Goal: Task Accomplishment & Management: Complete application form

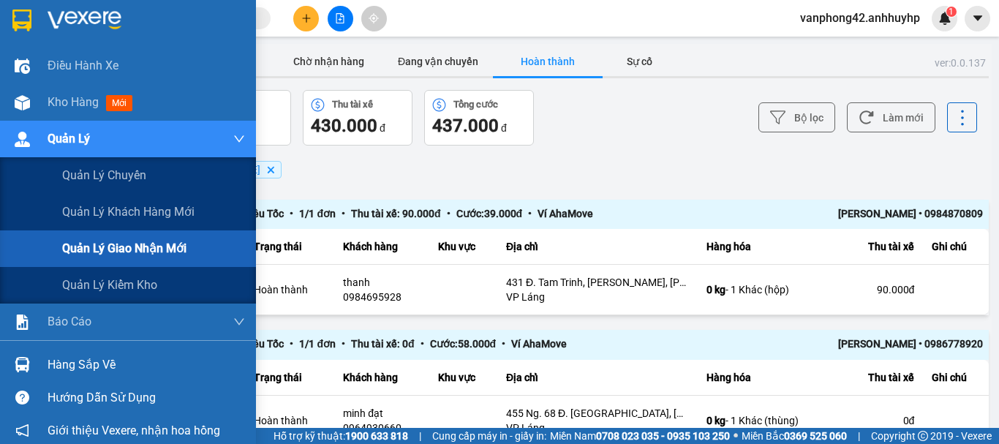
click at [110, 244] on span "Quản lý giao nhận mới" at bounding box center [124, 248] width 124 height 18
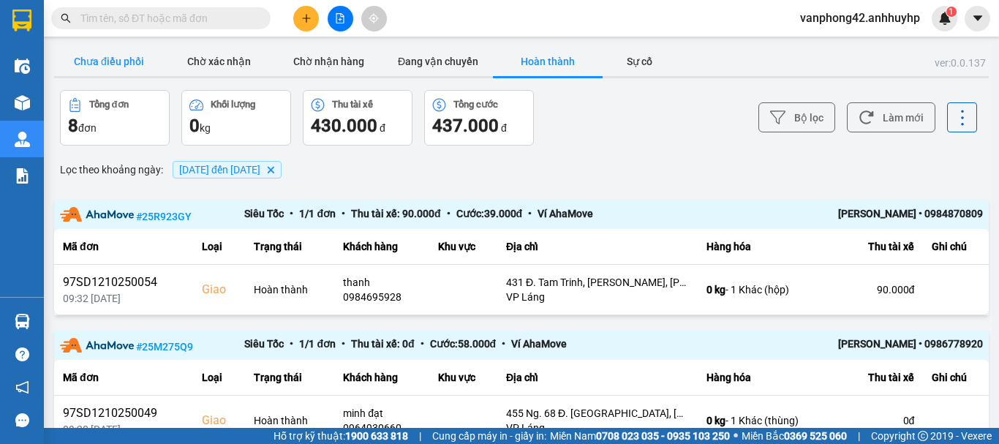
click at [107, 55] on button "Chưa điều phối" at bounding box center [109, 61] width 110 height 29
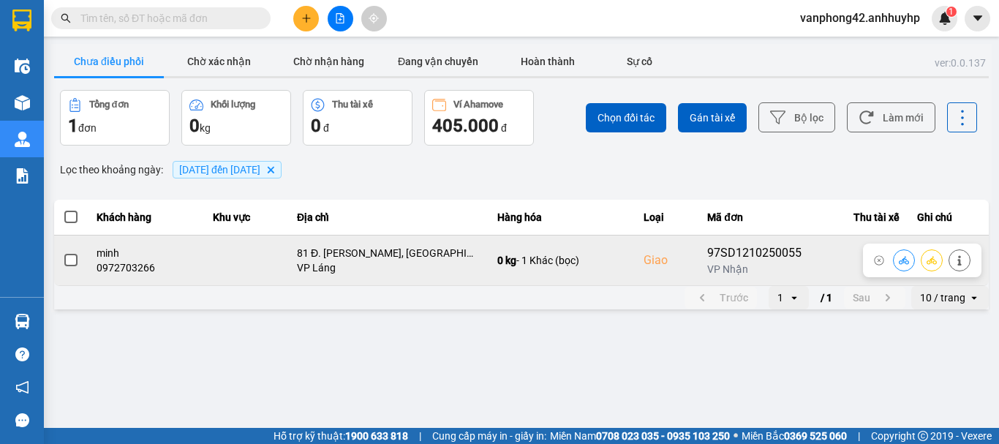
click at [72, 265] on span at bounding box center [70, 260] width 13 height 13
click at [63, 252] on input "checkbox" at bounding box center [63, 252] width 0 height 0
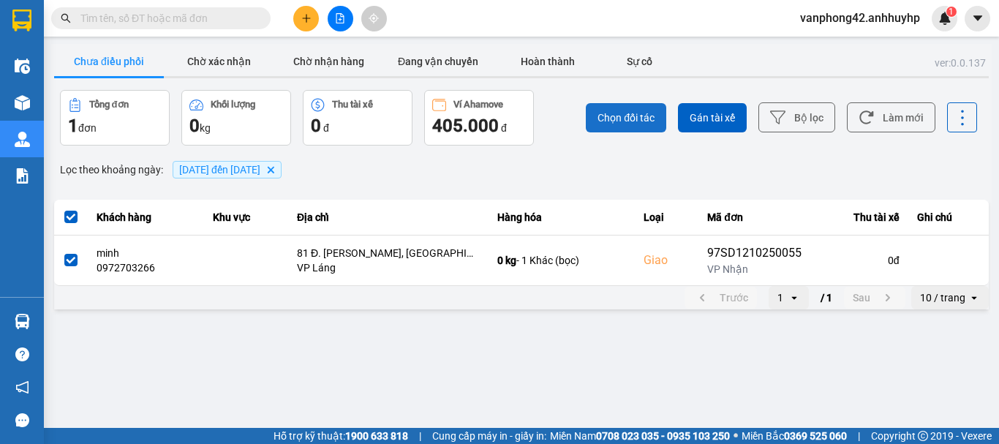
click at [635, 125] on button "Chọn đối tác" at bounding box center [626, 117] width 80 height 29
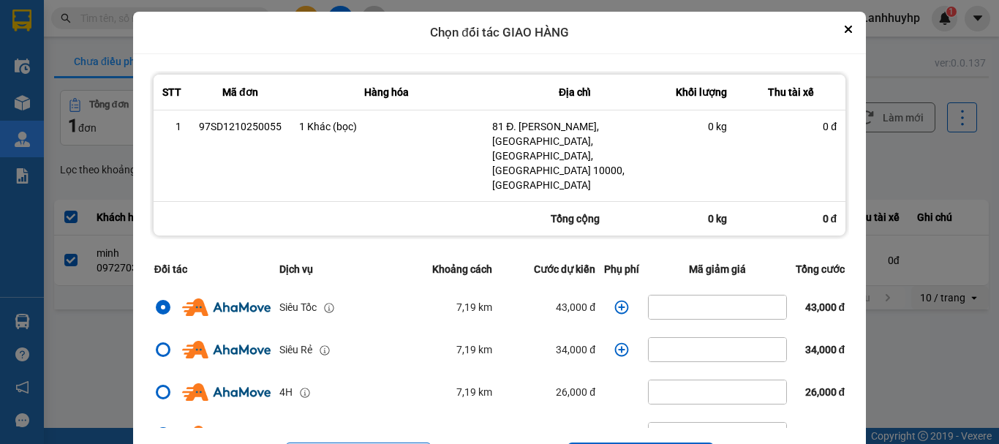
click at [864, 87] on div "STT Mã đơn Hàng hóa Địa chỉ Khối lượng Thu tài xế 1 97SD1210250055 1 Khác (bọc…" at bounding box center [499, 278] width 732 height 449
click at [850, 30] on icon "Close" at bounding box center [848, 29] width 6 height 6
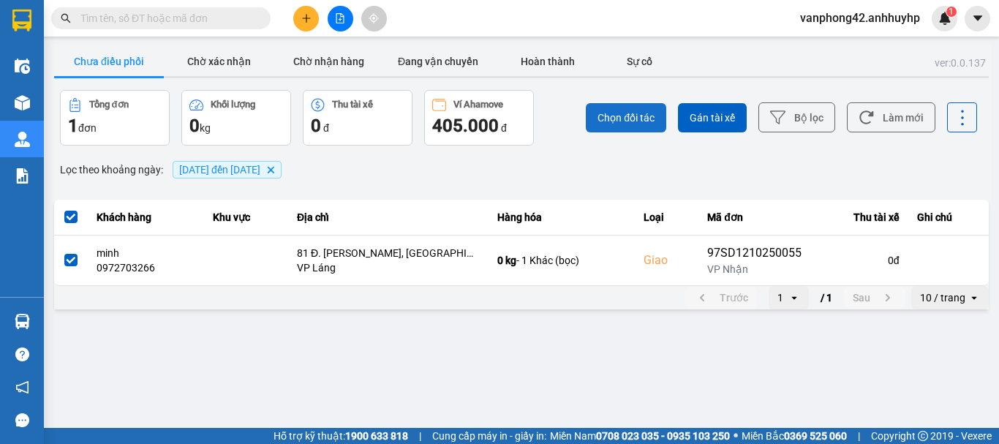
click at [621, 128] on button "Chọn đối tác" at bounding box center [626, 117] width 80 height 29
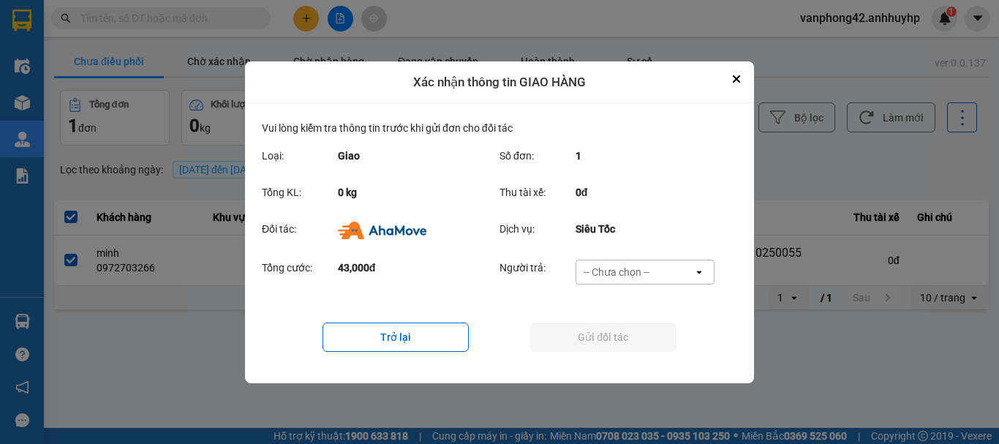
click at [632, 254] on div "Tổng cước: 43,000đ Người trả: -- Chưa chọn -- open" at bounding box center [499, 276] width 475 height 45
click at [634, 265] on div "-- Chưa chọn --" at bounding box center [616, 272] width 66 height 15
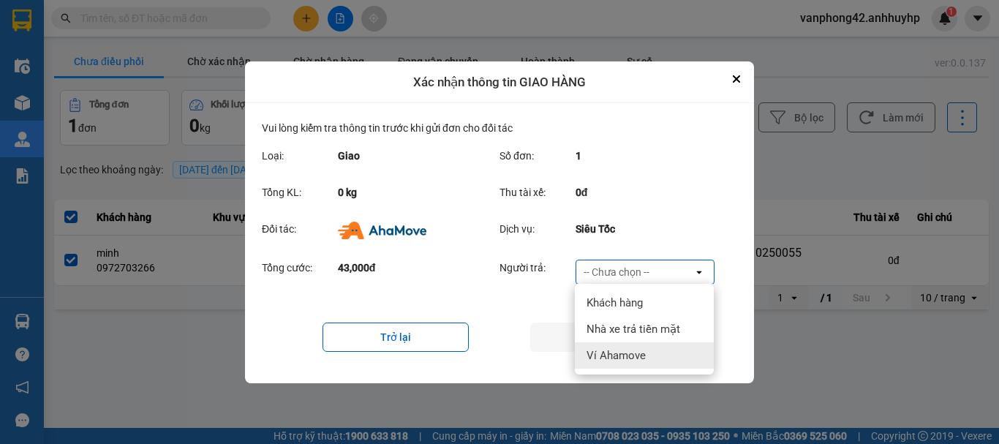
click at [626, 348] on span "Ví Ahamove" at bounding box center [615, 355] width 59 height 15
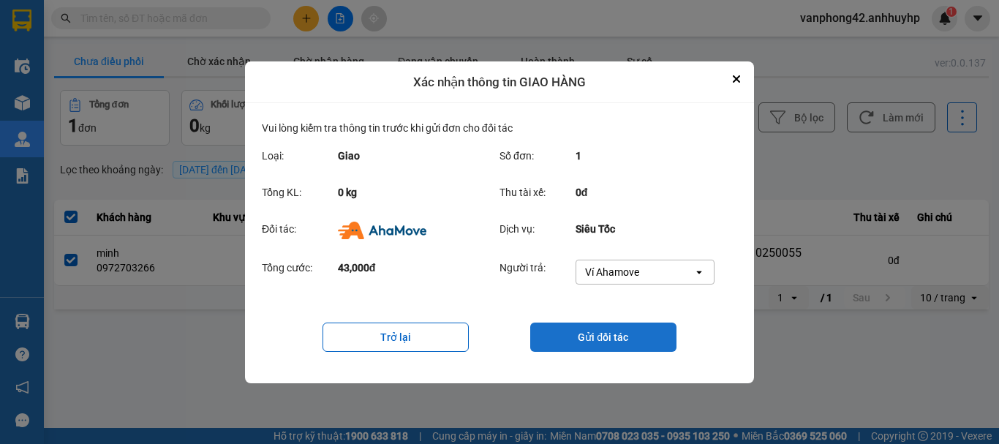
click at [624, 337] on button "Gửi đối tác" at bounding box center [603, 336] width 146 height 29
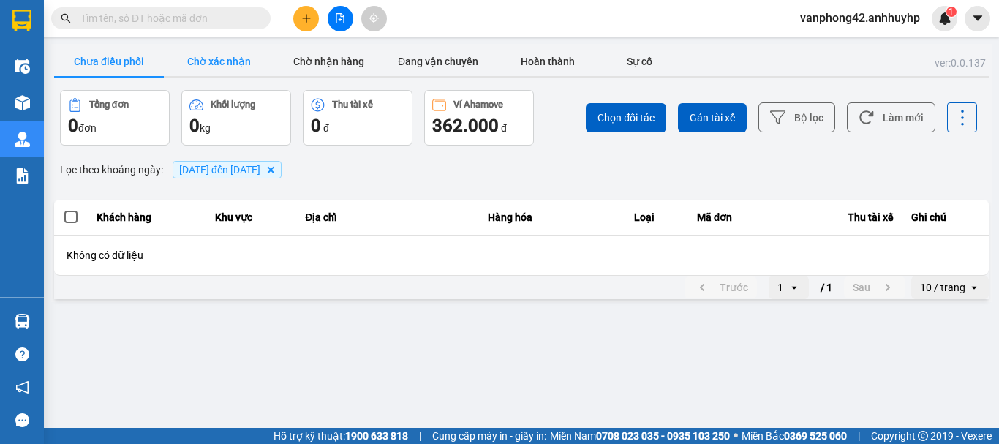
click at [202, 56] on button "Chờ xác nhận" at bounding box center [219, 61] width 110 height 29
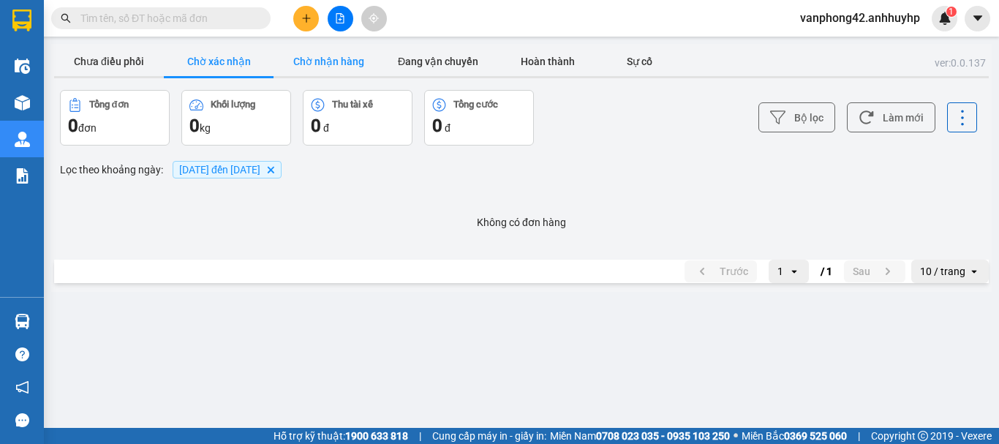
click at [306, 66] on button "Chờ nhận hàng" at bounding box center [328, 61] width 110 height 29
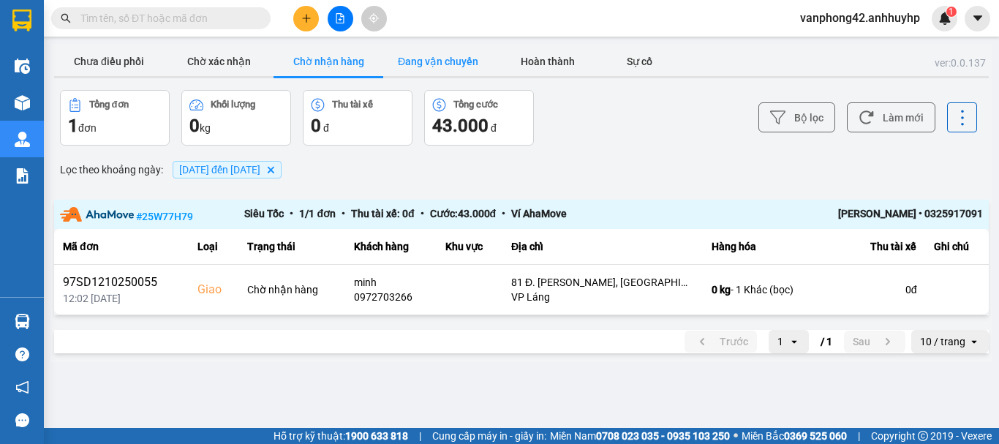
click at [442, 68] on button "Đang vận chuyển" at bounding box center [438, 61] width 110 height 29
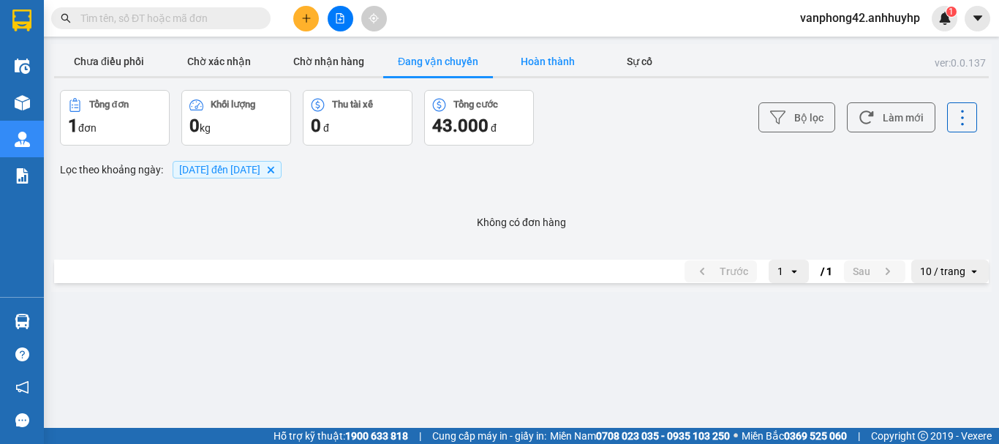
click at [532, 64] on button "Hoàn thành" at bounding box center [548, 61] width 110 height 29
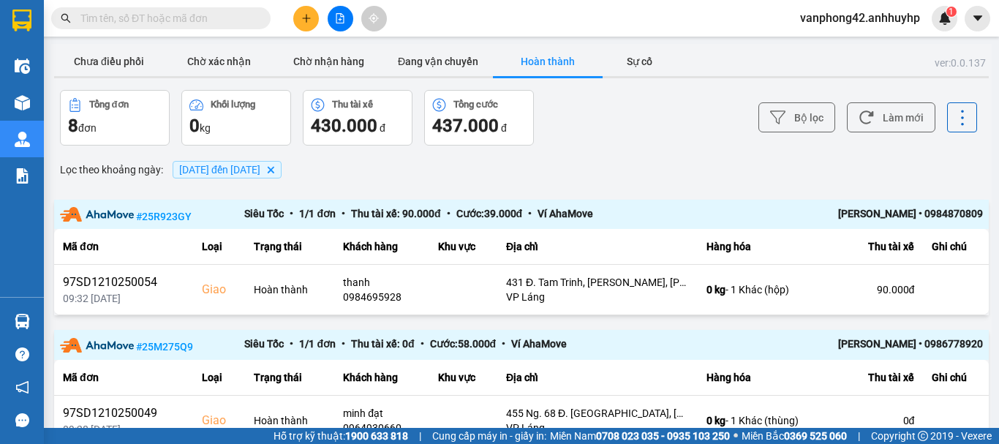
click at [227, 170] on span "[DATE] đến [DATE]" at bounding box center [219, 170] width 81 height 12
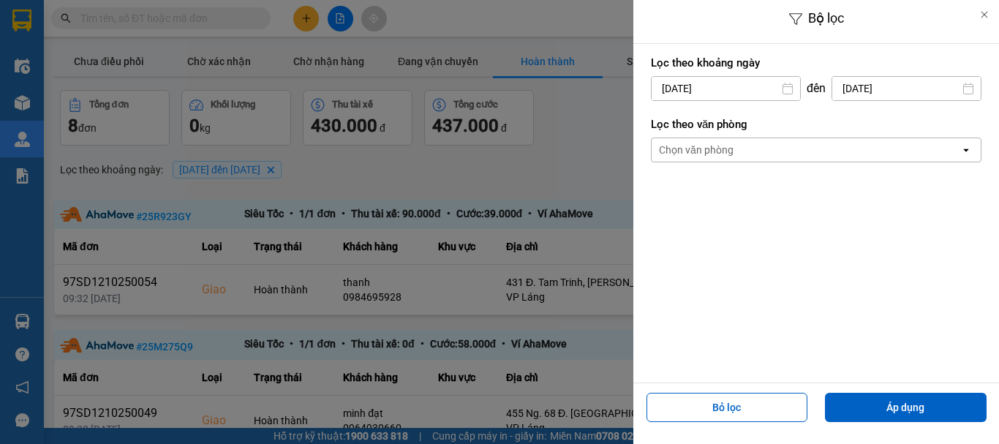
click at [760, 86] on input "[DATE]" at bounding box center [725, 88] width 148 height 23
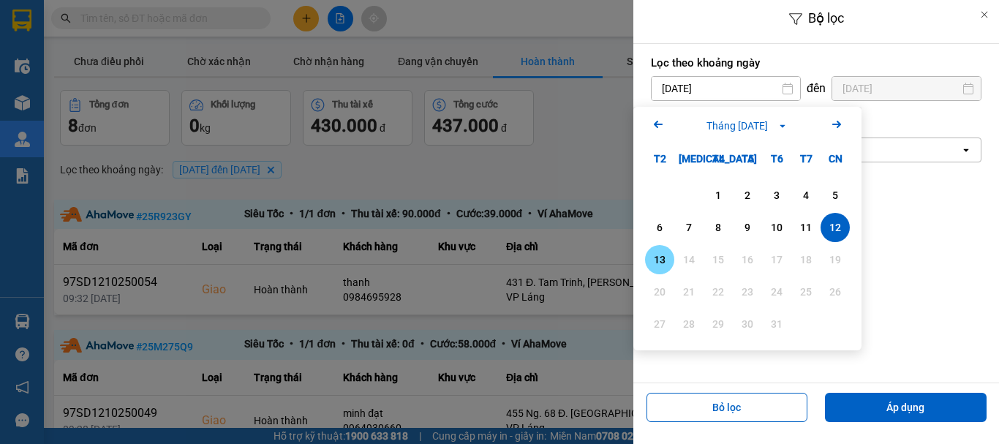
click at [646, 252] on div "13" at bounding box center [659, 259] width 29 height 29
type input "[DATE]"
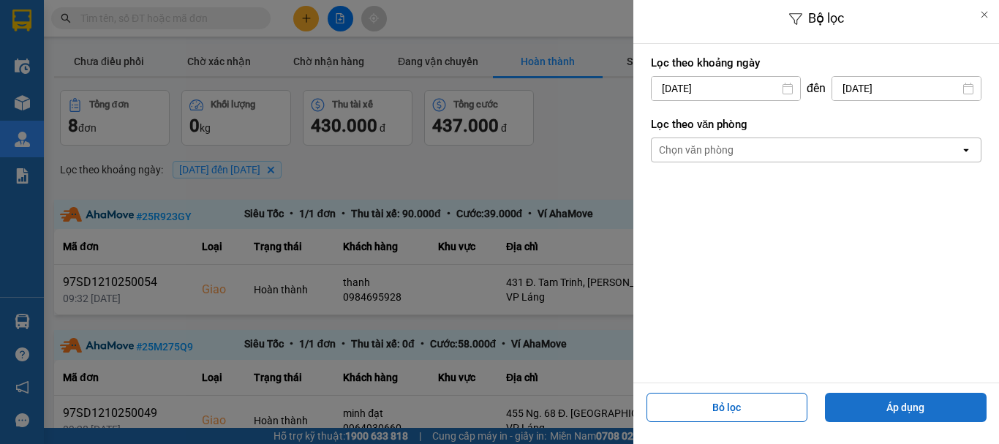
click at [914, 413] on button "Áp dụng" at bounding box center [906, 407] width 162 height 29
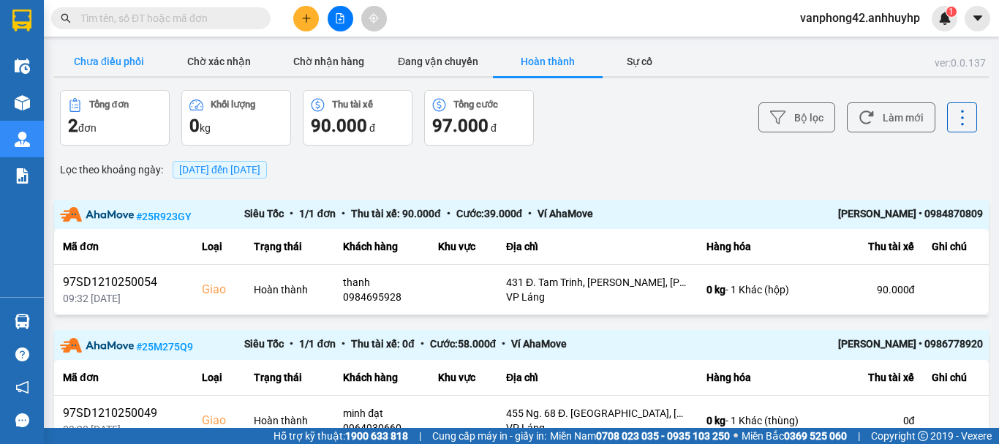
click at [138, 61] on button "Chưa điều phối" at bounding box center [109, 61] width 110 height 29
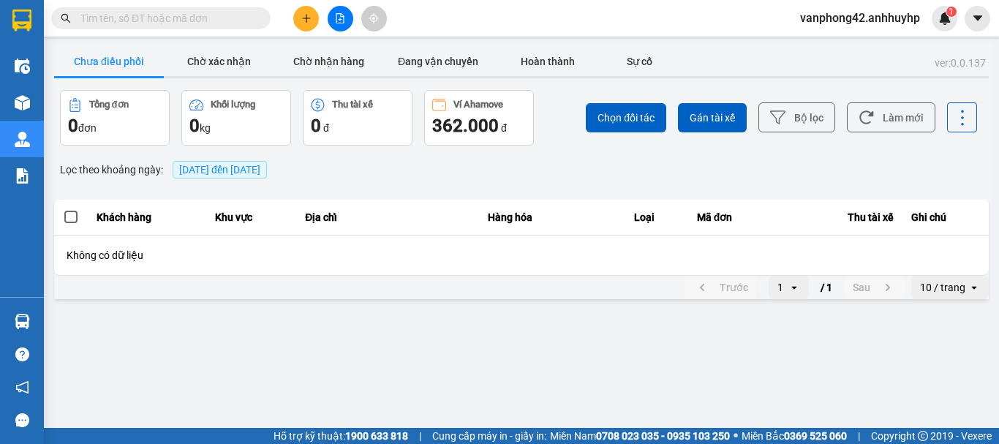
click at [207, 171] on span "[DATE] đến [DATE]" at bounding box center [219, 170] width 81 height 12
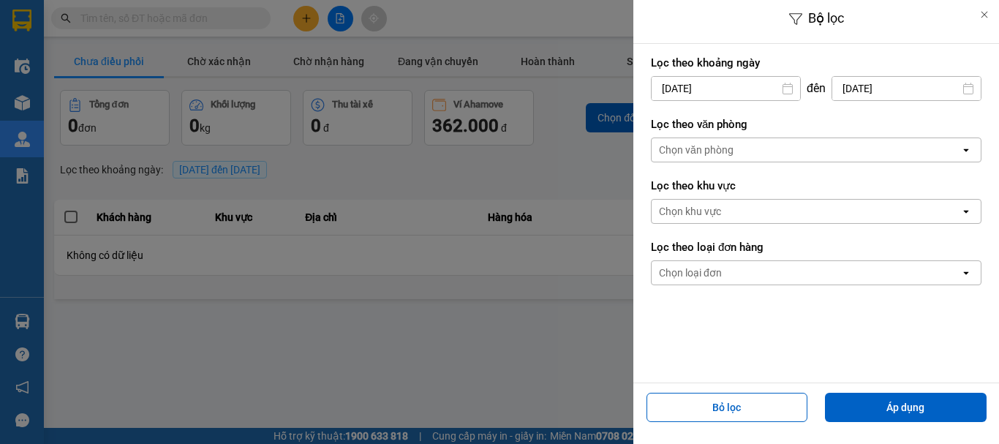
click at [700, 83] on input "[DATE]" at bounding box center [725, 88] width 148 height 23
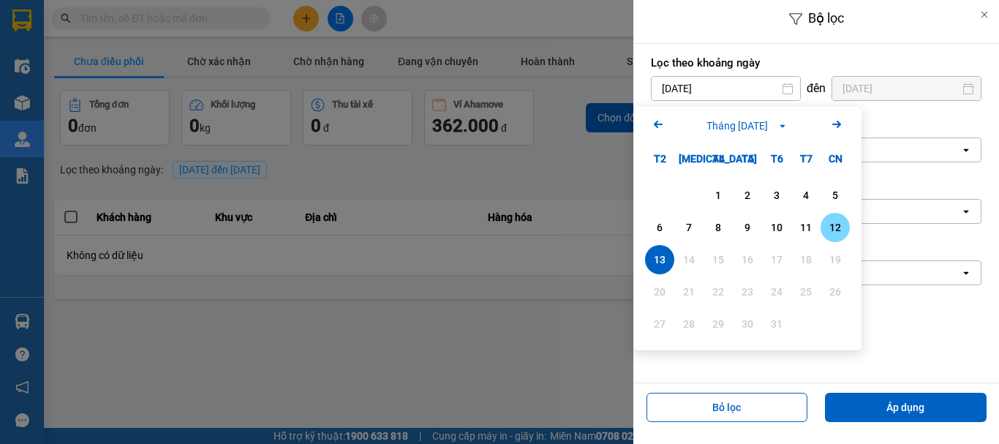
click at [830, 229] on div "12" at bounding box center [835, 228] width 20 height 18
type input "[DATE]"
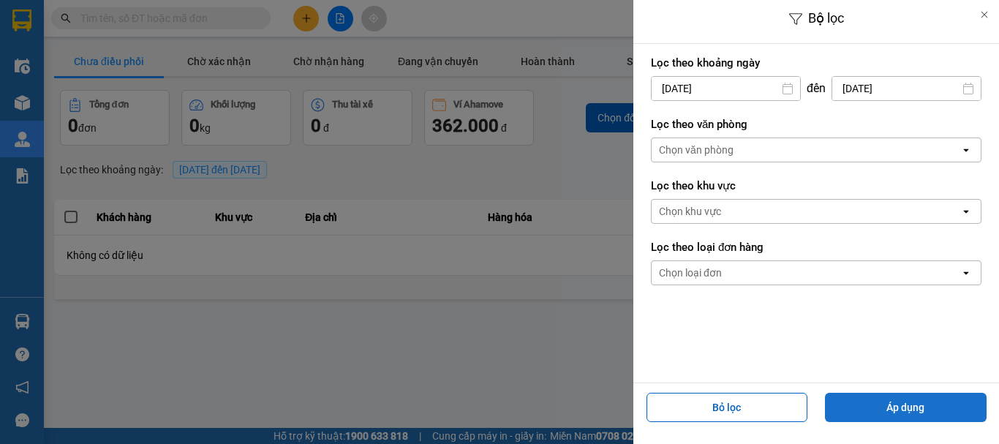
click at [902, 401] on button "Áp dụng" at bounding box center [906, 407] width 162 height 29
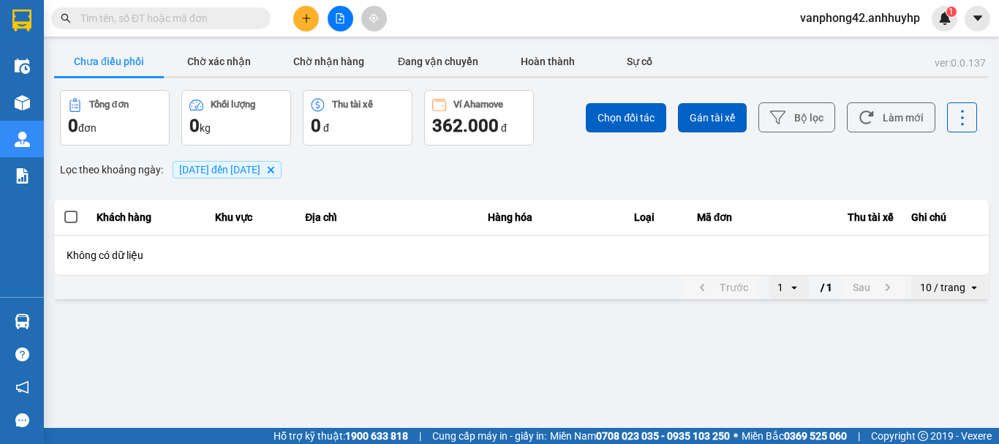
click at [230, 173] on span "[DATE] đến [DATE]" at bounding box center [219, 170] width 81 height 12
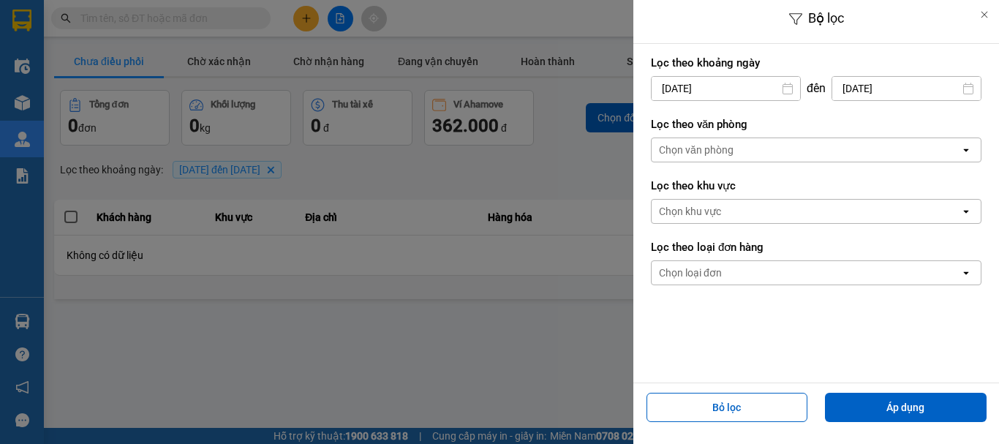
click at [745, 85] on input "[DATE]" at bounding box center [725, 88] width 148 height 23
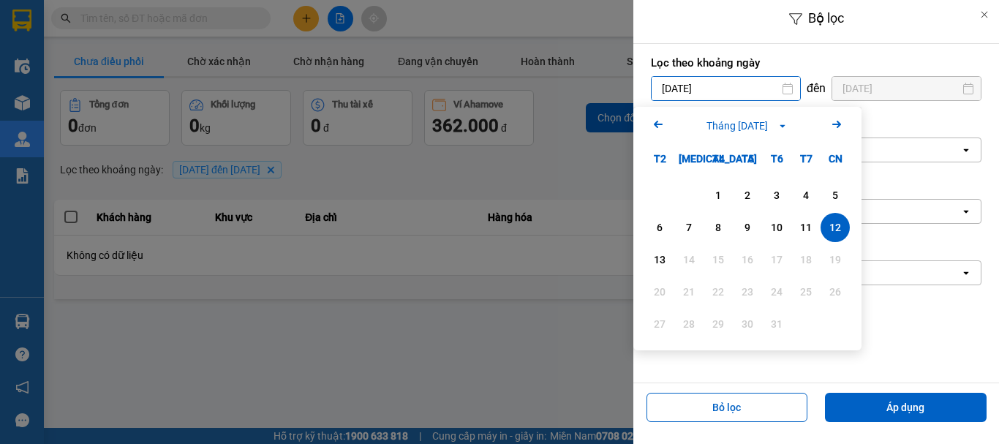
click at [484, 371] on div at bounding box center [499, 222] width 999 height 444
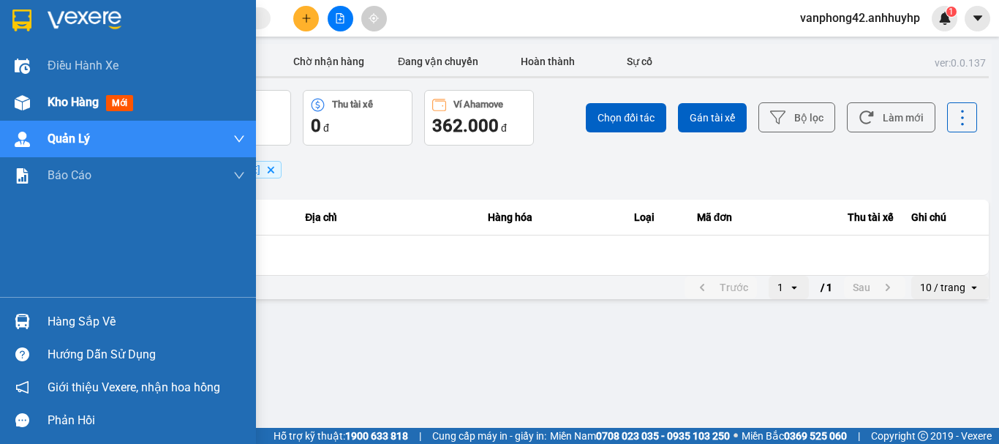
click at [49, 96] on span "Kho hàng" at bounding box center [73, 102] width 51 height 14
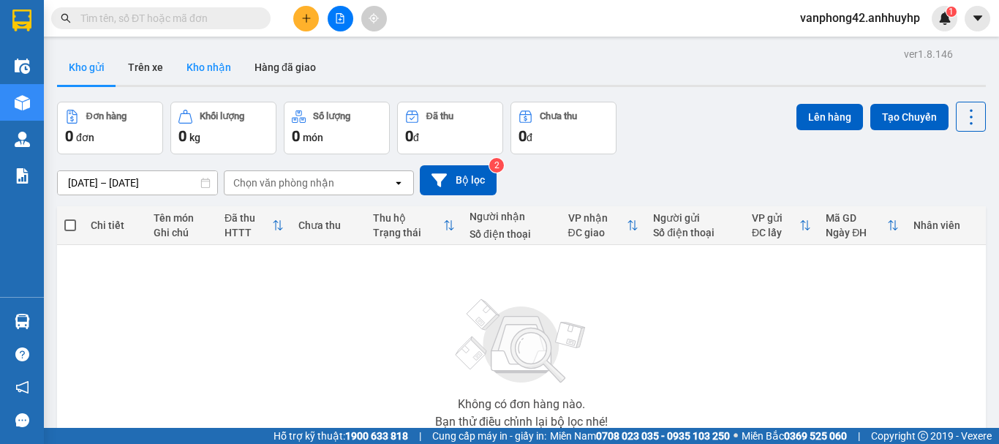
click at [186, 67] on button "Kho nhận" at bounding box center [209, 67] width 68 height 35
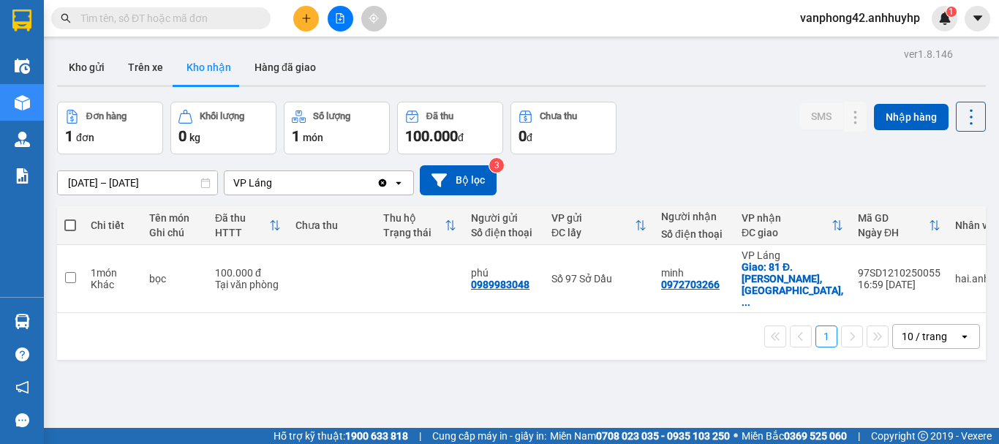
click at [129, 183] on div "ver 1.8.146 Kho gửi Trên xe Kho nhận Hàng đã giao Đơn hàng 1 đơn Khối lượng 0 k…" at bounding box center [521, 266] width 940 height 444
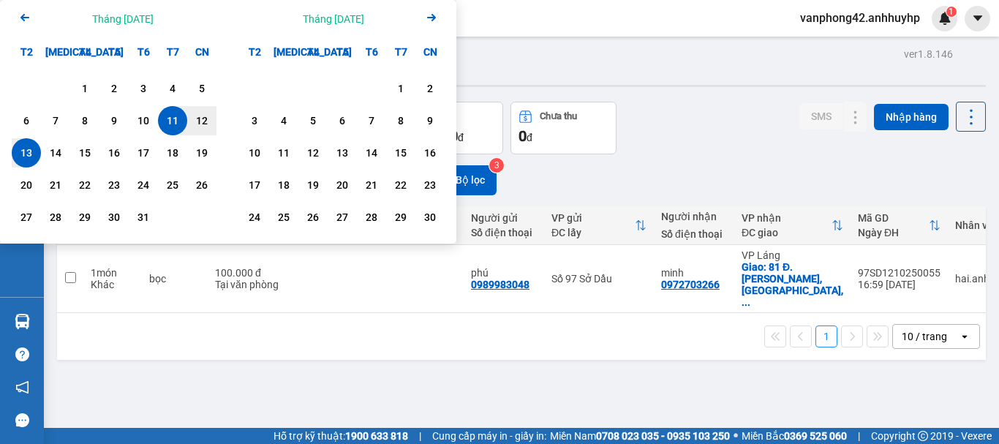
click at [29, 150] on div "13" at bounding box center [26, 153] width 20 height 18
type input "[DATE] – [DATE]"
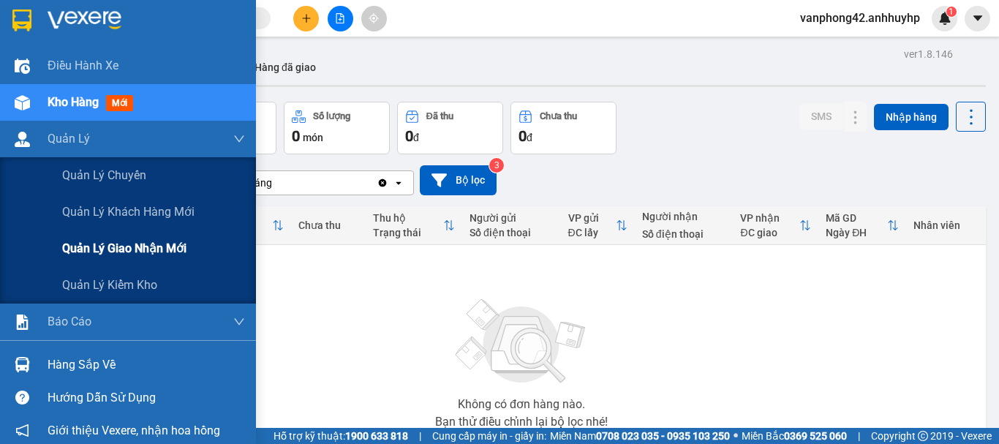
click at [113, 244] on span "Quản lý giao nhận mới" at bounding box center [124, 248] width 124 height 18
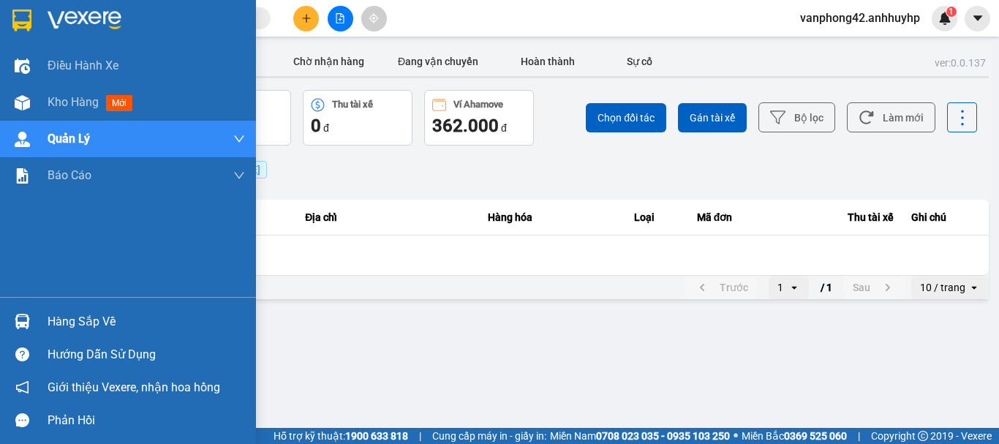
click at [49, 315] on div "Hàng sắp về" at bounding box center [146, 322] width 197 height 22
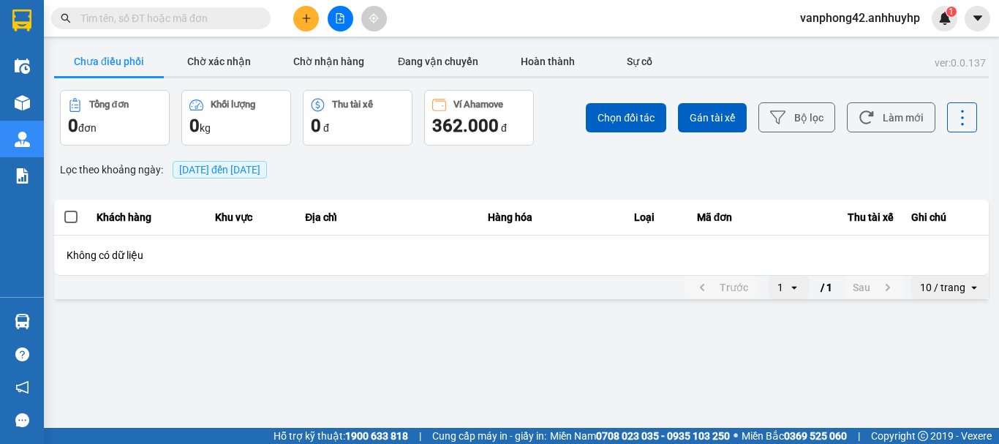
click at [694, 330] on section "Kết quả tìm kiếm ( 0 ) Bộ lọc No Data vanphong42.anhhuyhp 1 Điều hành xe Kho hà…" at bounding box center [499, 222] width 999 height 444
click at [372, 56] on button "Chờ nhận hàng" at bounding box center [328, 61] width 110 height 29
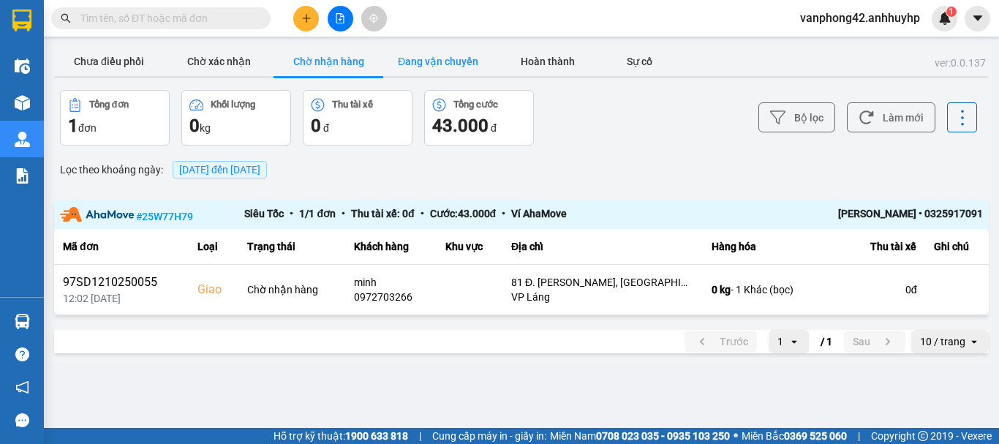
click at [420, 56] on button "Đang vận chuyển" at bounding box center [438, 61] width 110 height 29
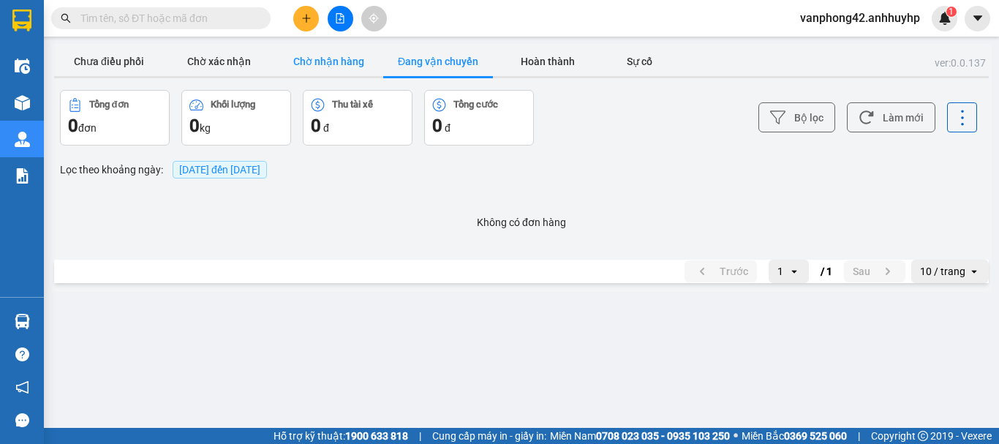
click at [317, 58] on button "Chờ nhận hàng" at bounding box center [328, 61] width 110 height 29
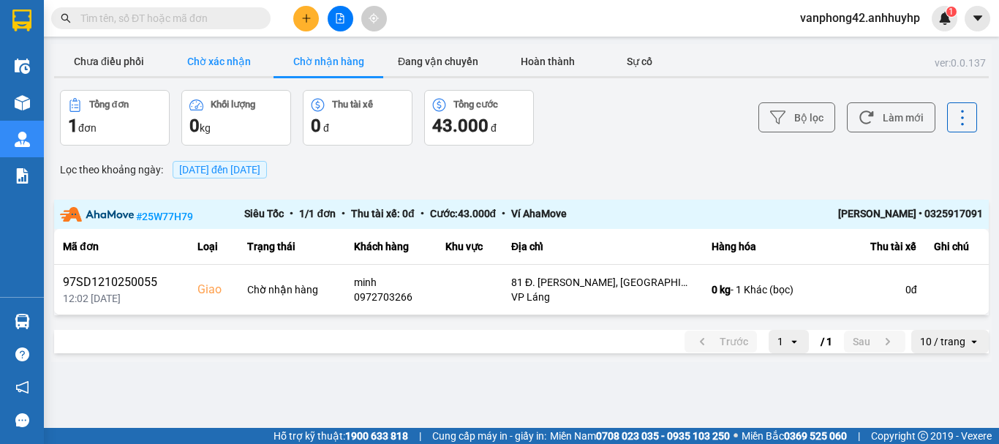
click at [265, 72] on button "Chờ xác nhận" at bounding box center [219, 61] width 110 height 29
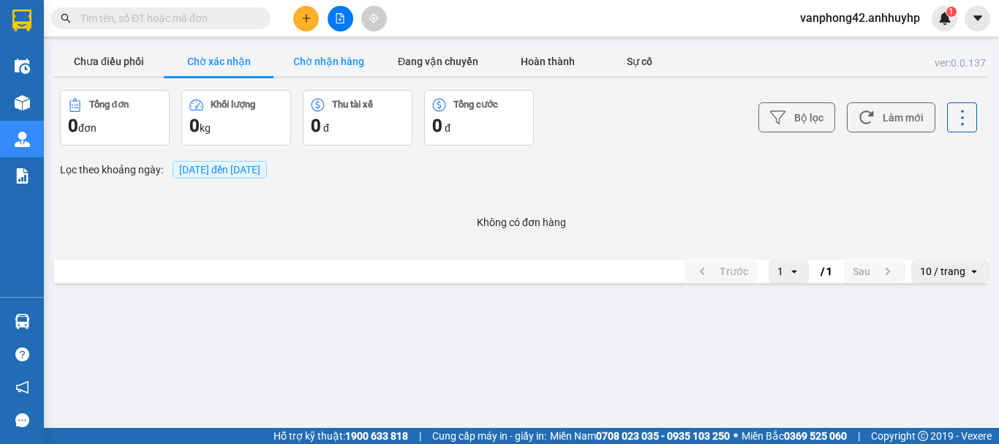
click at [349, 68] on button "Chờ nhận hàng" at bounding box center [328, 61] width 110 height 29
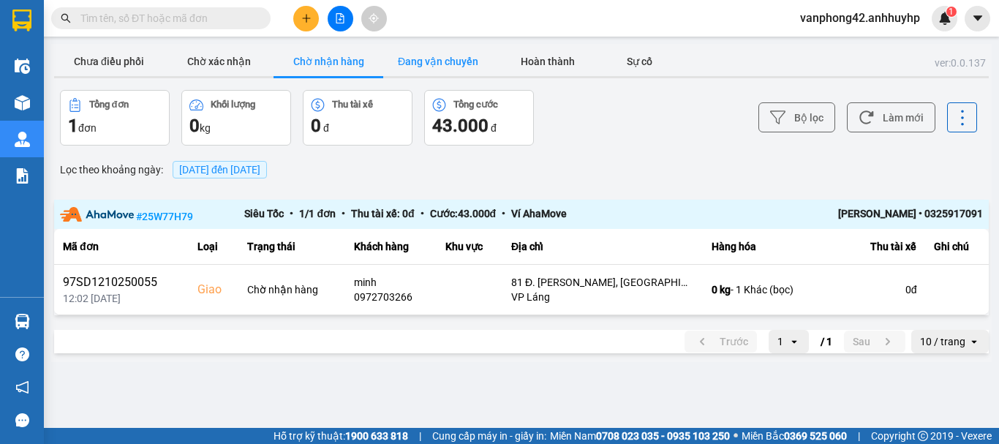
click at [404, 59] on button "Đang vận chuyển" at bounding box center [438, 61] width 110 height 29
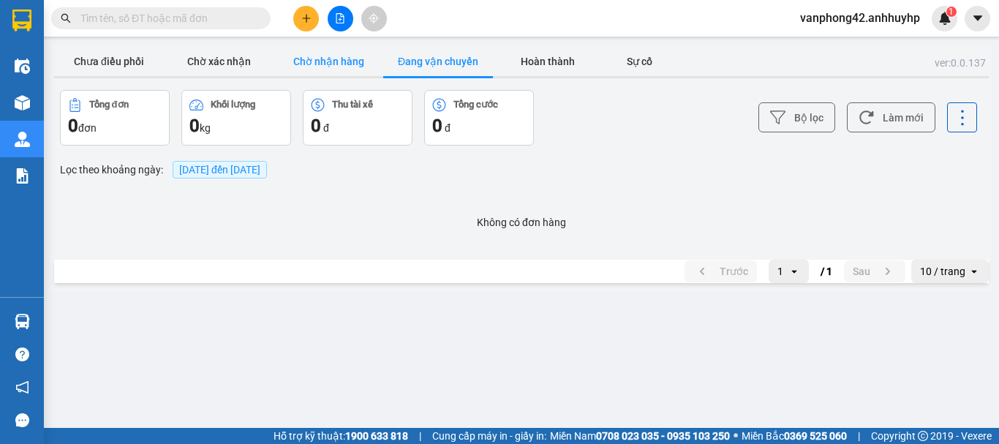
click at [348, 61] on button "Chờ nhận hàng" at bounding box center [328, 61] width 110 height 29
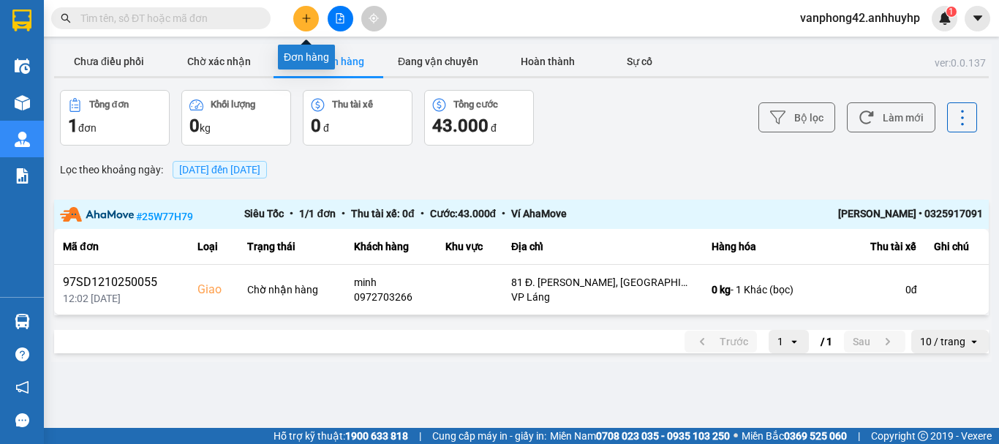
click at [308, 18] on icon "plus" at bounding box center [306, 18] width 8 height 1
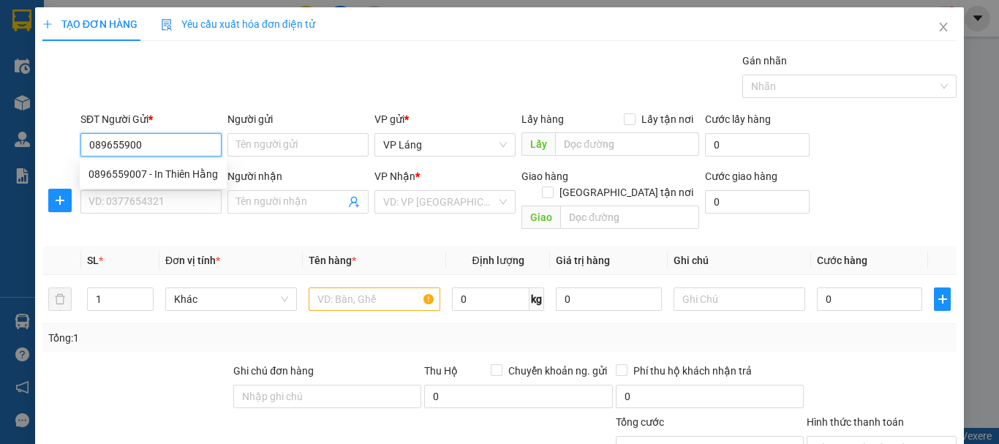
type input "0896559007"
click at [193, 176] on div "0896559007 - In Thiên Hằng" at bounding box center [152, 174] width 129 height 16
type input "In Thiên Hằng"
type input "0896559007"
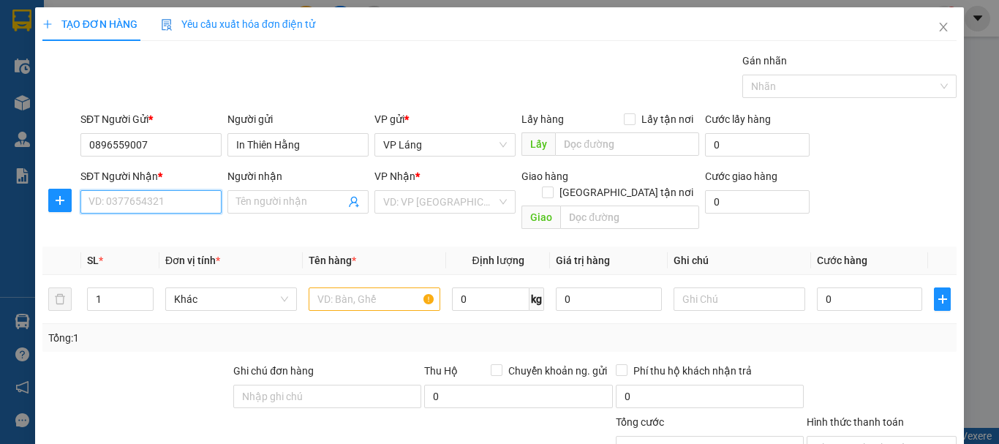
click at [176, 199] on input "SĐT Người Nhận *" at bounding box center [150, 201] width 141 height 23
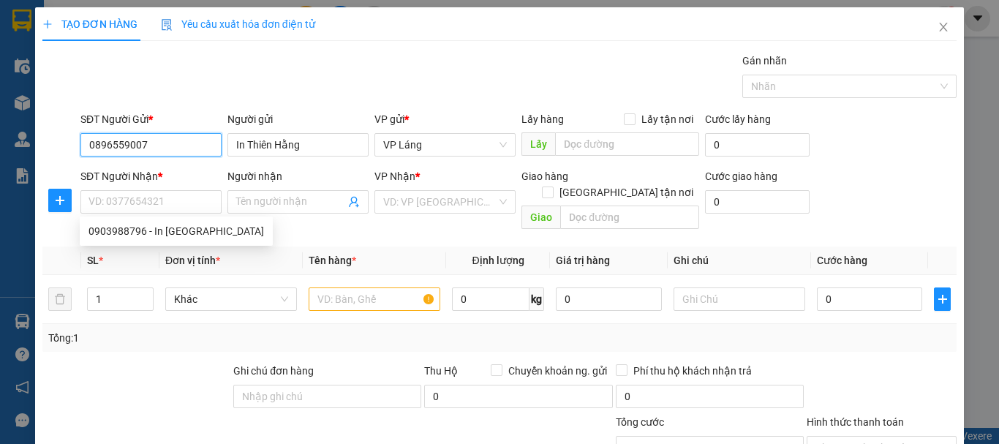
click at [139, 137] on input "0896559007" at bounding box center [150, 144] width 141 height 23
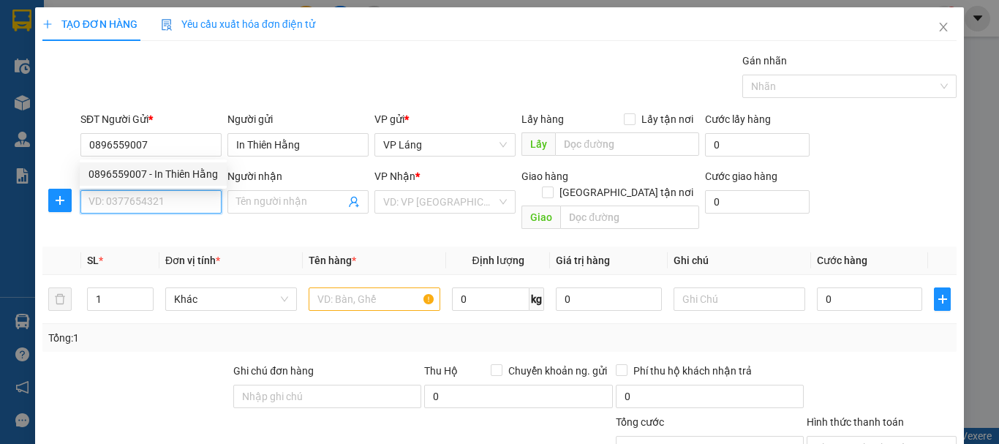
click at [150, 200] on input "SĐT Người Nhận *" at bounding box center [150, 201] width 141 height 23
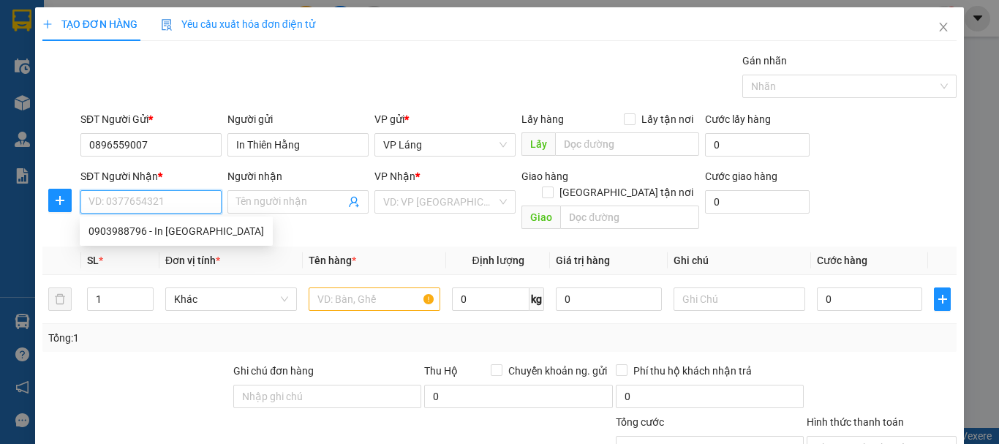
paste input "0896559007"
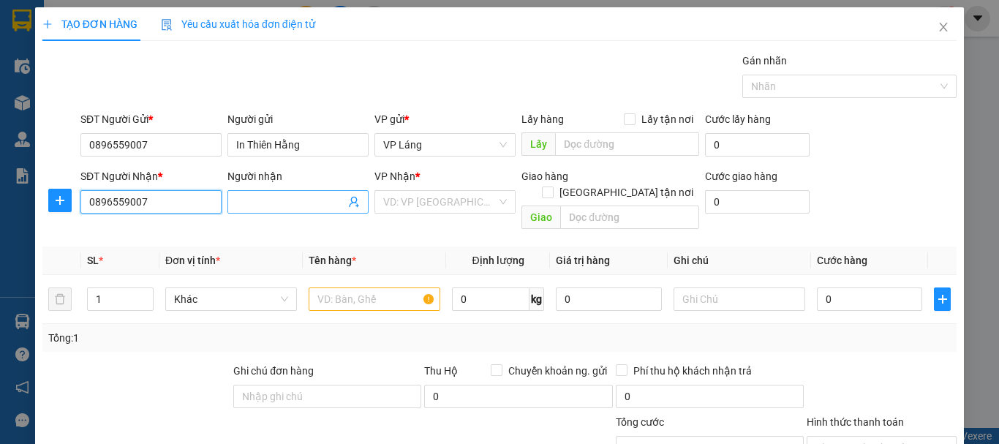
type input "0896559007"
click at [265, 205] on input "Người nhận" at bounding box center [290, 202] width 109 height 16
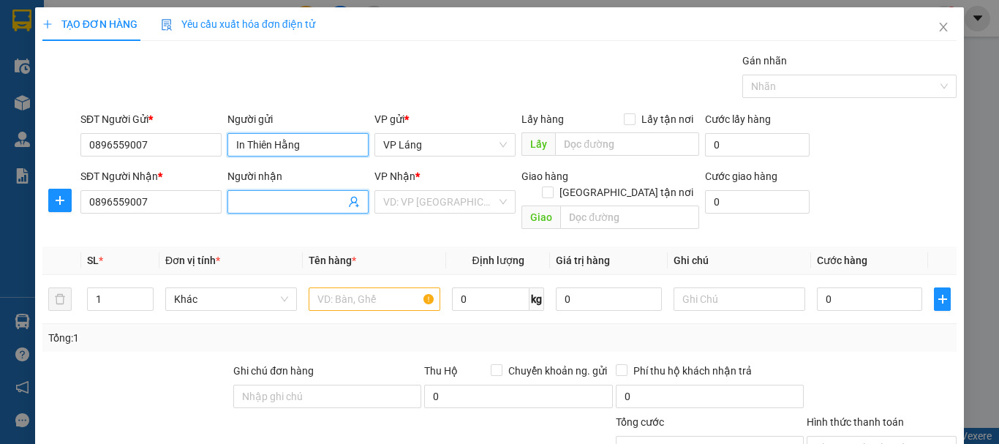
click at [277, 145] on input "In Thiên Hằng" at bounding box center [297, 144] width 141 height 23
drag, startPoint x: 277, startPoint y: 145, endPoint x: 267, endPoint y: 143, distance: 10.3
click at [267, 143] on input "In Thiên Hằng" at bounding box center [297, 144] width 141 height 23
drag, startPoint x: 306, startPoint y: 147, endPoint x: 233, endPoint y: 150, distance: 72.4
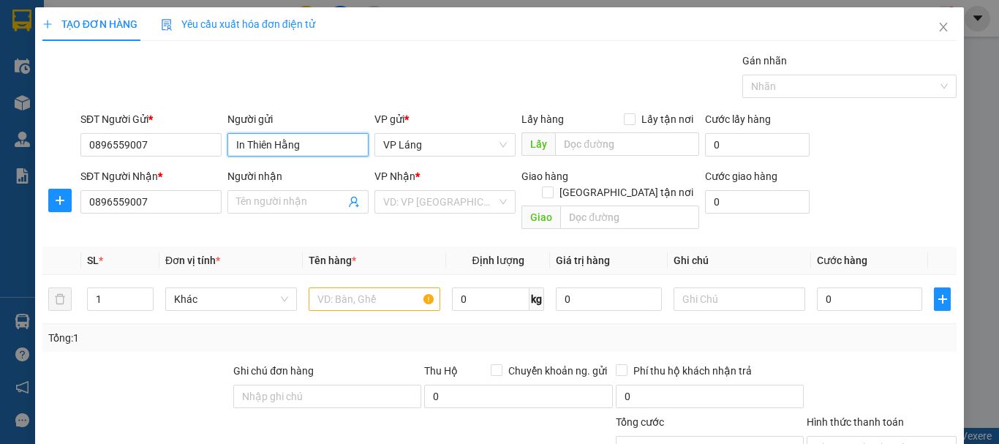
click at [233, 150] on input "In Thiên Hằng" at bounding box center [297, 144] width 141 height 23
click at [261, 210] on span at bounding box center [297, 201] width 141 height 23
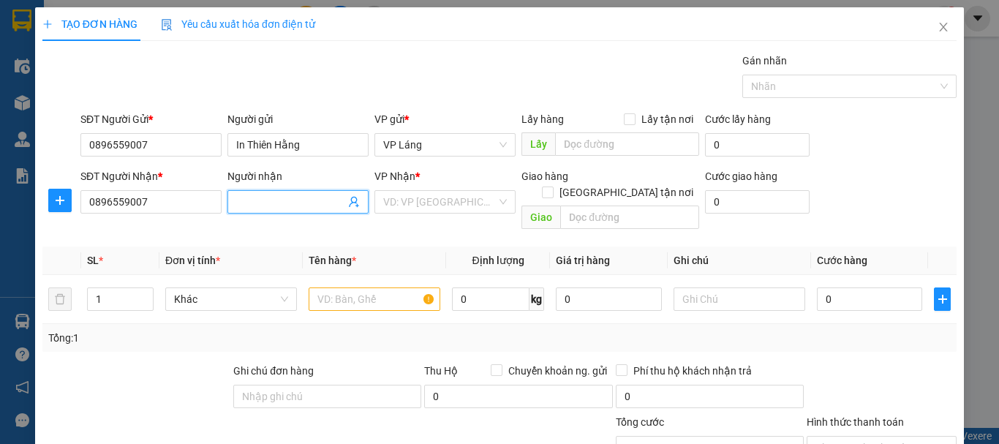
paste input "In Thiên Hằng"
type input "In Thiên Hằng"
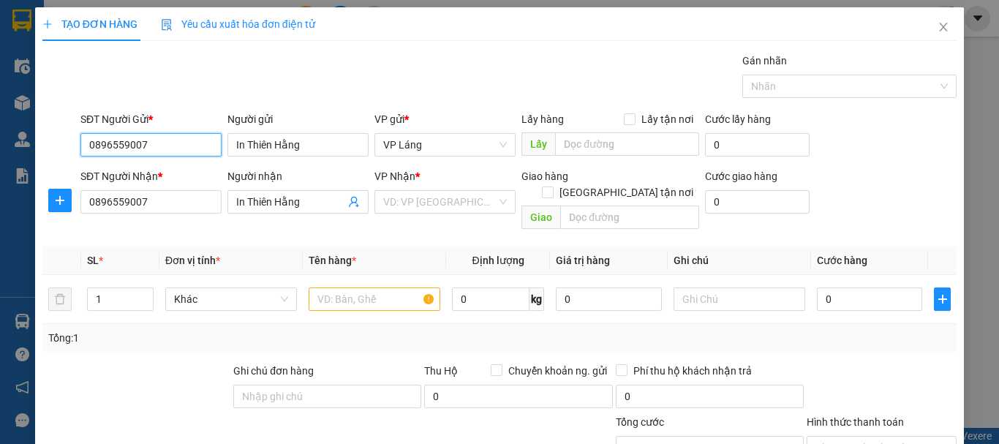
click at [153, 142] on input "0896559007" at bounding box center [150, 144] width 141 height 23
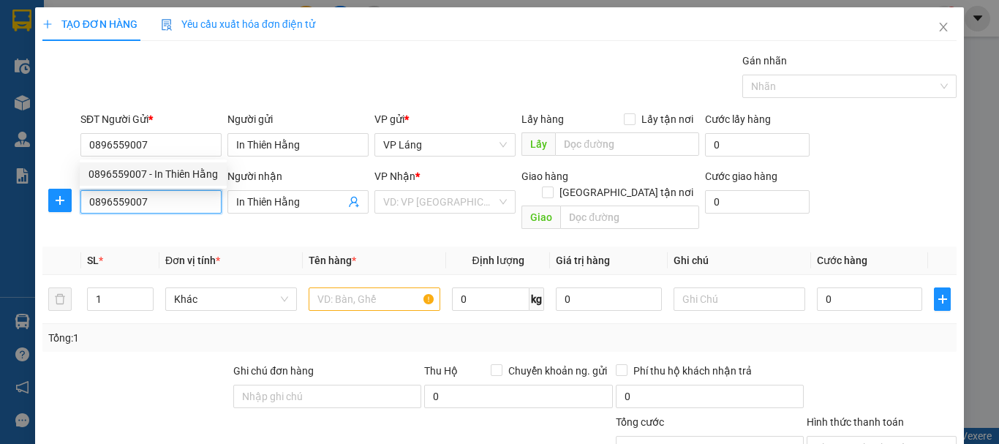
click at [178, 200] on input "0896559007" at bounding box center [150, 201] width 141 height 23
type input "0"
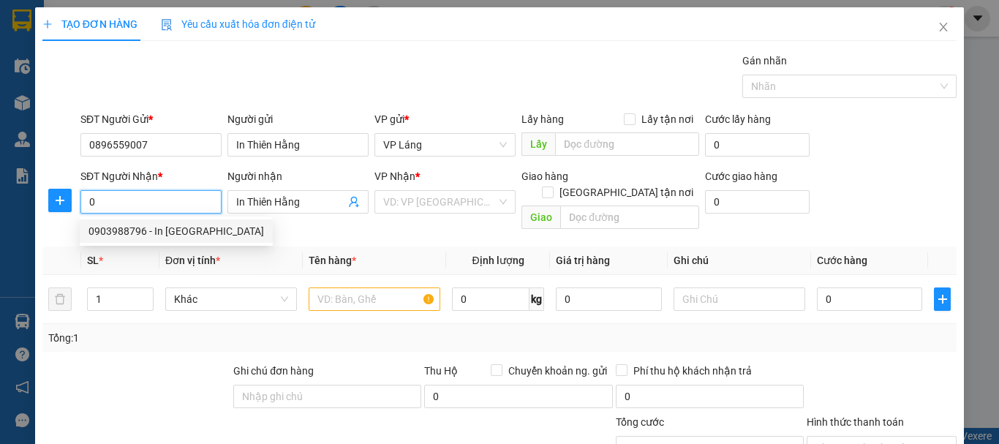
click at [174, 224] on div "0903988796 - In [GEOGRAPHIC_DATA]" at bounding box center [175, 231] width 175 height 16
type input "0903988796"
type input "In [GEOGRAPHIC_DATA]"
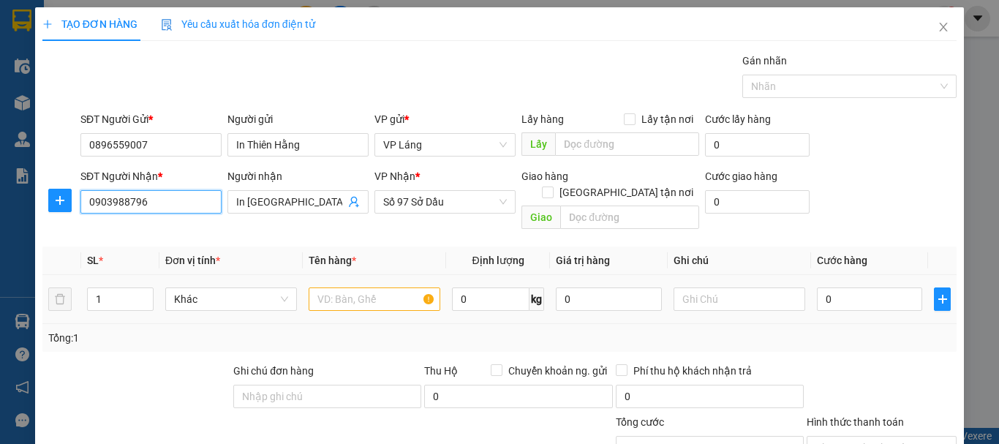
type input "0903988796"
click at [372, 287] on input "text" at bounding box center [374, 298] width 132 height 23
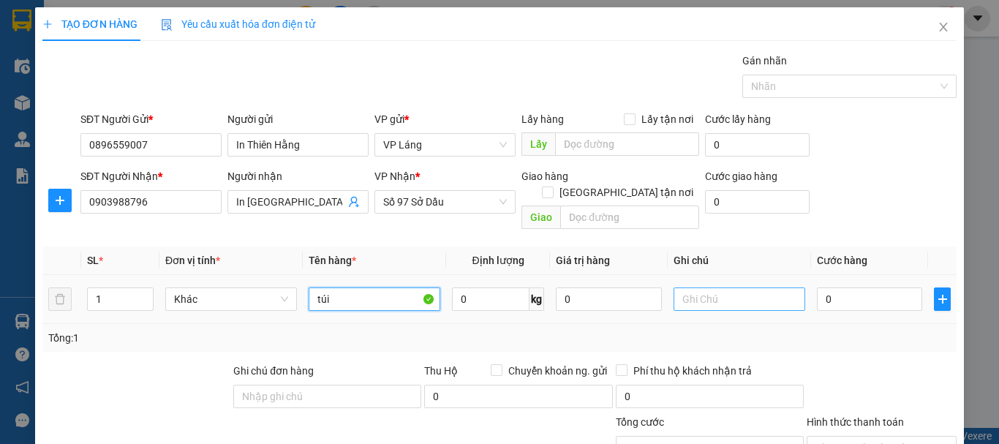
type input "túi"
click at [739, 287] on input "text" at bounding box center [739, 298] width 132 height 23
click at [848, 287] on input "0" at bounding box center [869, 298] width 105 height 23
type input "3"
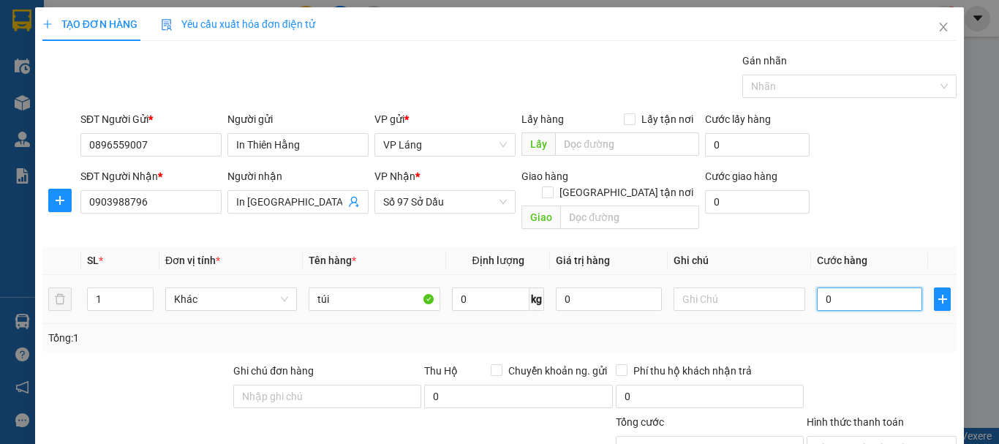
type input "3"
type input "30"
type input "300"
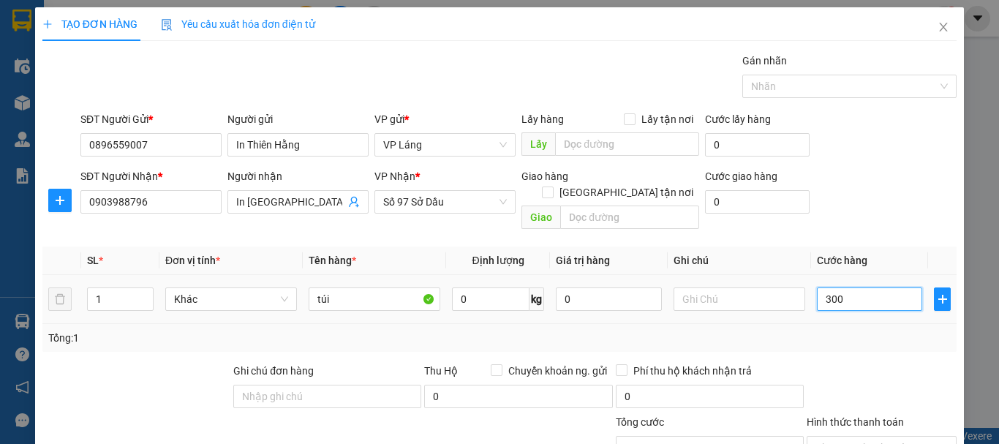
type input "300"
type input "3.000"
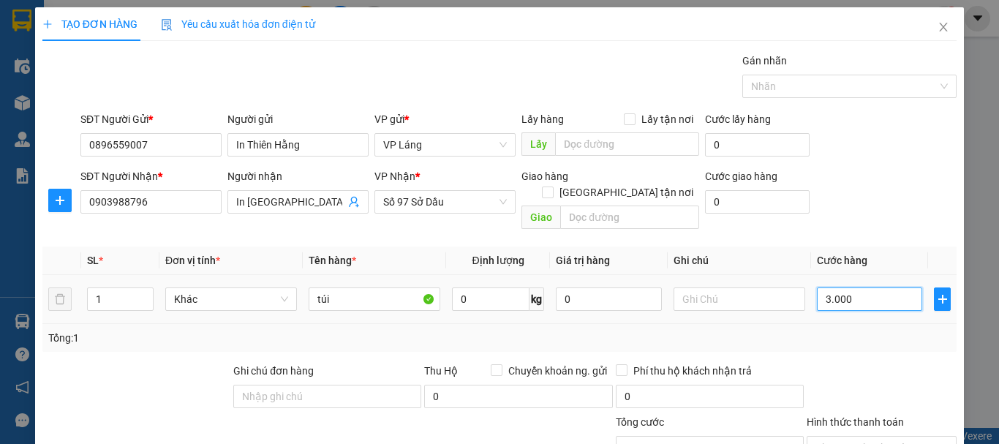
type input "30.000"
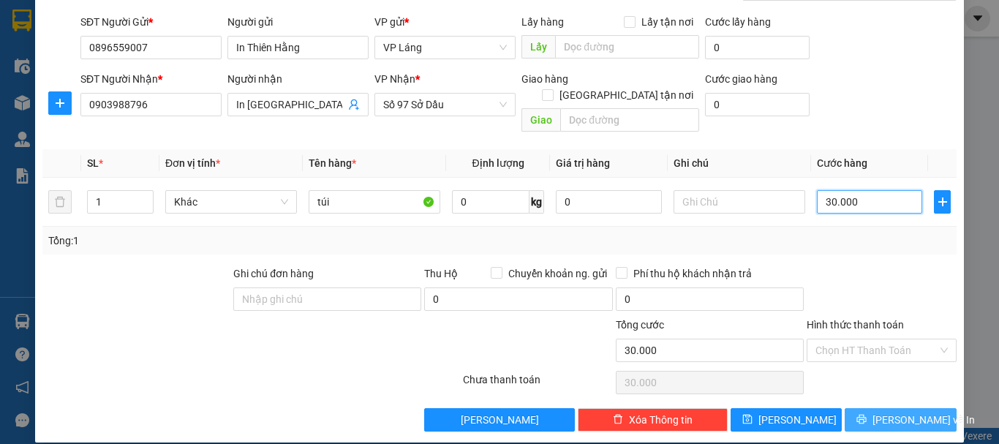
type input "30.000"
click at [872, 408] on button "[PERSON_NAME] và In" at bounding box center [900, 419] width 112 height 23
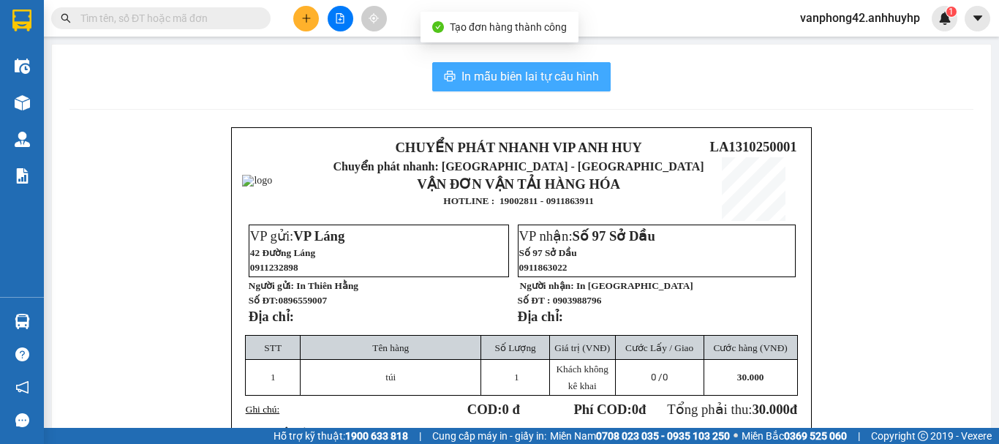
click at [559, 88] on button "In mẫu biên lai tự cấu hình" at bounding box center [521, 76] width 178 height 29
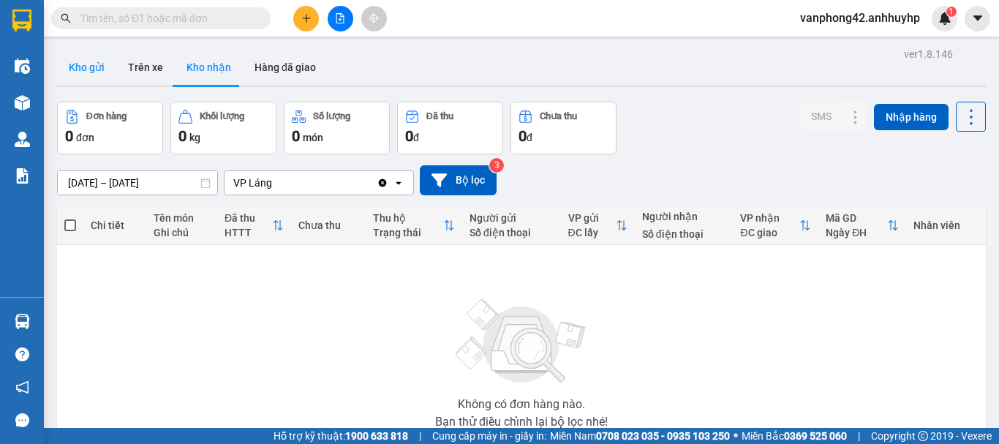
click at [74, 63] on button "Kho gửi" at bounding box center [86, 67] width 59 height 35
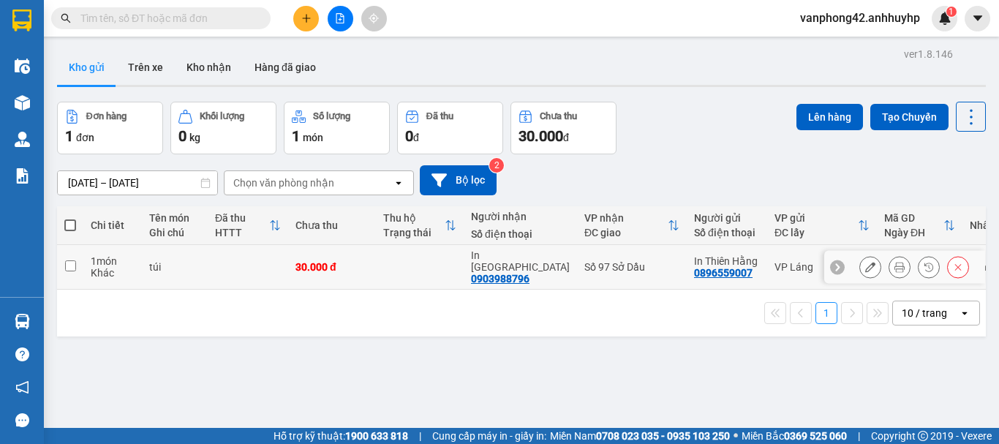
click at [832, 262] on icon at bounding box center [837, 267] width 10 height 10
click at [884, 255] on div "LA1310250001" at bounding box center [919, 261] width 71 height 12
checkbox input "false"
copy div "LA1310250001"
